Goal: Task Accomplishment & Management: Complete application form

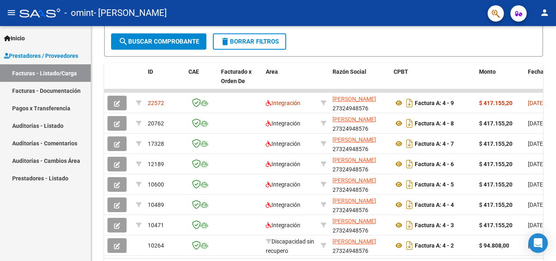
scroll to position [223, 0]
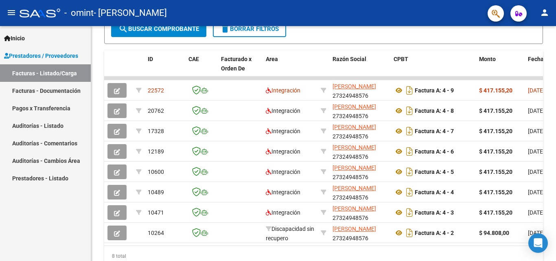
click at [555, 170] on div at bounding box center [555, 190] width 2 height 111
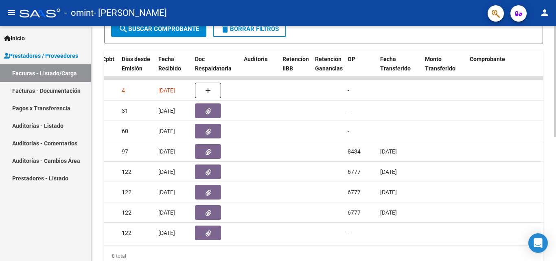
scroll to position [0, 411]
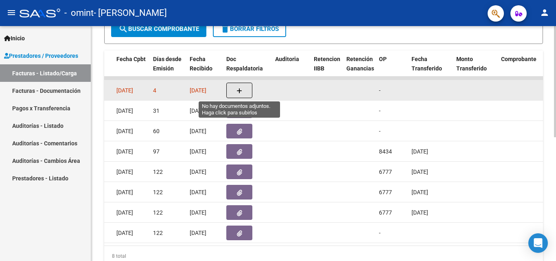
click at [232, 94] on button "button" at bounding box center [239, 90] width 26 height 15
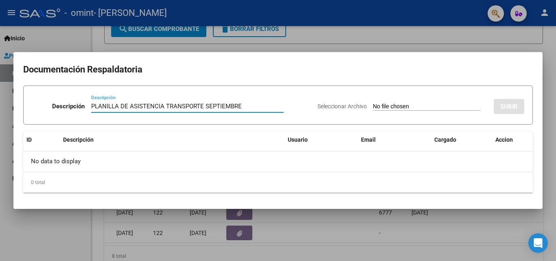
type input "PLANILLA DE ASISTENCIA TRANSPORTE SEPTIEMBRE"
click at [395, 106] on input "Seleccionar Archivo" at bounding box center [427, 107] width 108 height 8
type input "C:\fakepath\[PERSON_NAME] SEPTIEMBRE.pdf"
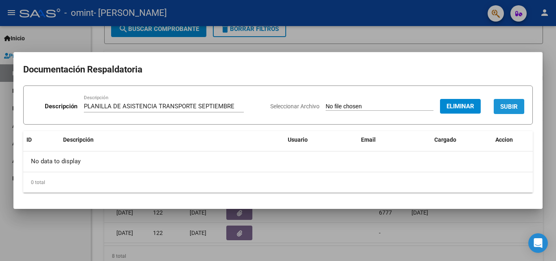
click at [500, 108] on span "SUBIR" at bounding box center [508, 106] width 17 height 7
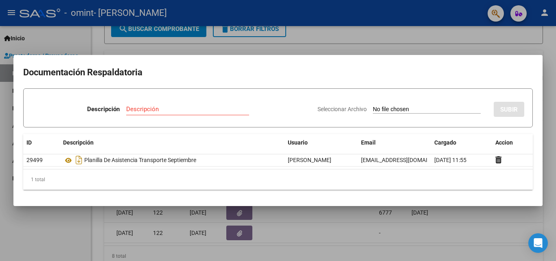
click at [59, 46] on div at bounding box center [278, 130] width 556 height 261
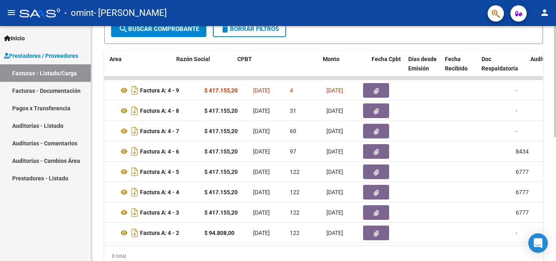
scroll to position [0, 0]
